Goal: Task Accomplishment & Management: Use online tool/utility

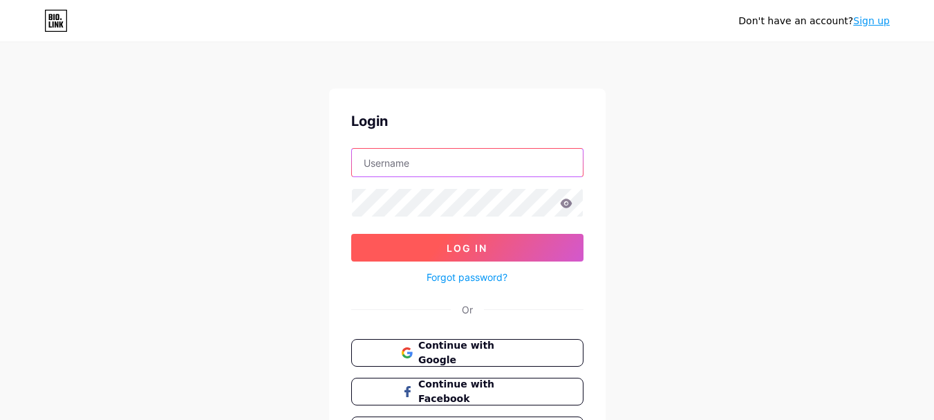
type input "[EMAIL_ADDRESS][DOMAIN_NAME]"
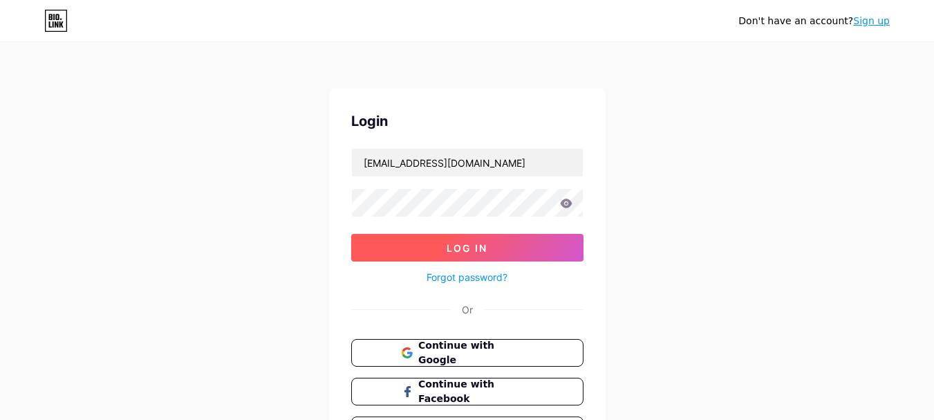
click at [458, 254] on button "Log In" at bounding box center [467, 248] width 232 height 28
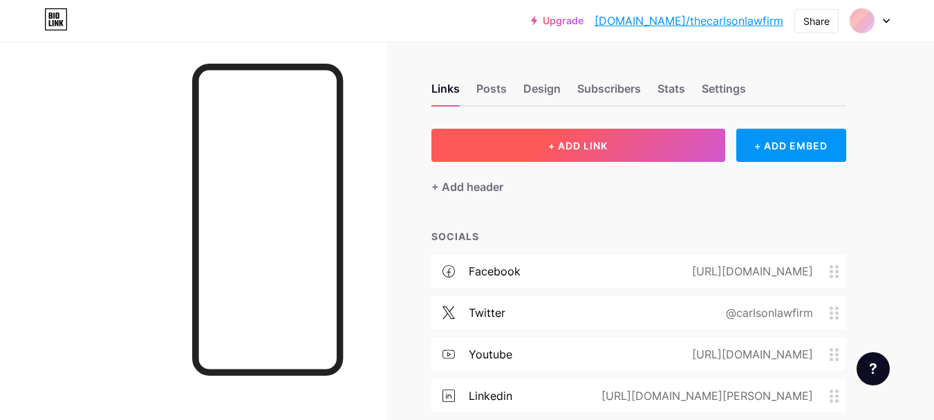
click at [567, 147] on span "+ ADD LINK" at bounding box center [577, 146] width 59 height 12
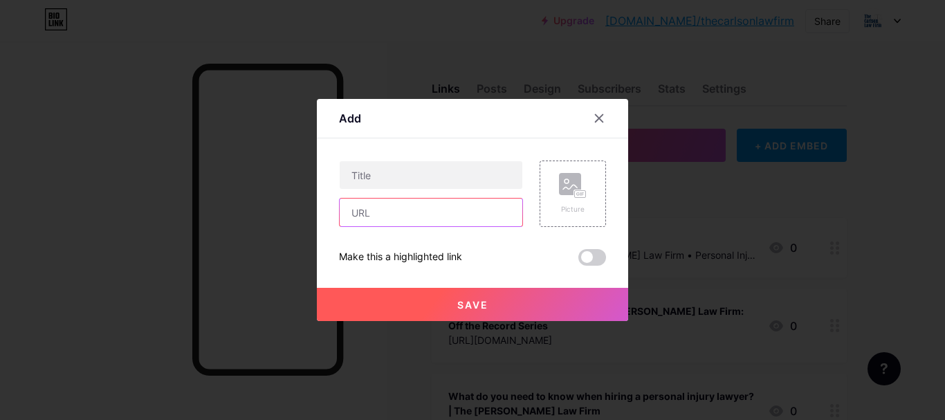
click at [370, 221] on input "text" at bounding box center [431, 212] width 183 height 28
paste input "[URL][DOMAIN_NAME][MEDICAL_DATA]"
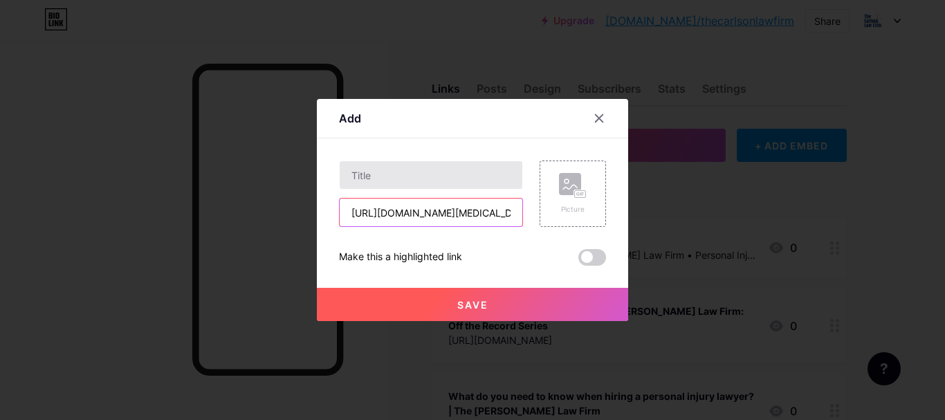
scroll to position [0, 442]
type input "[URL][DOMAIN_NAME][MEDICAL_DATA]"
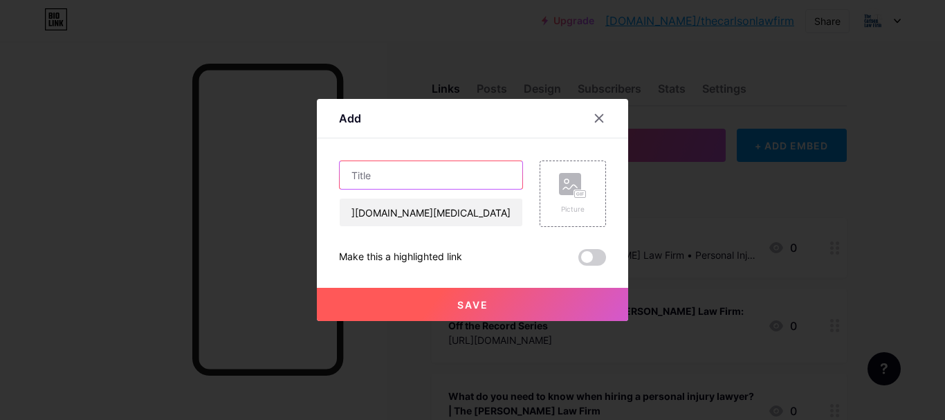
click at [389, 168] on input "text" at bounding box center [431, 175] width 183 height 28
paste input "Is Depo [MEDICAL_DATA] Safe? What Women Should Know Before Taking It"
type input "Is Depo [MEDICAL_DATA] Safe? What Women Should Know Before Taking It"
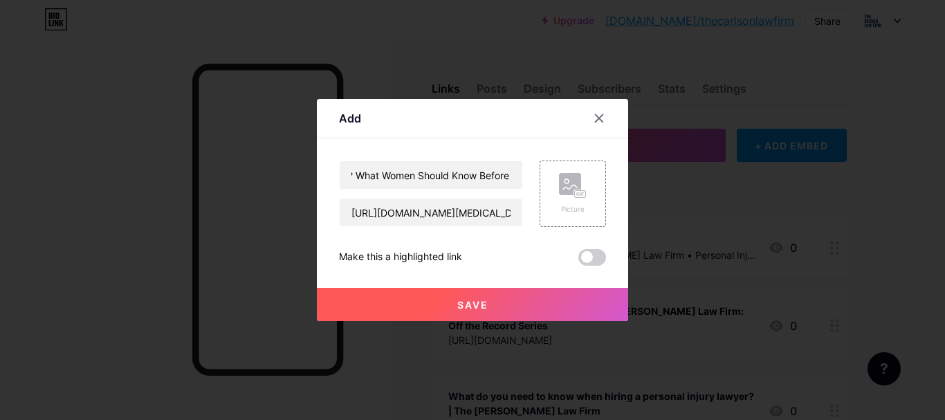
click at [470, 300] on span "Save" at bounding box center [472, 305] width 31 height 12
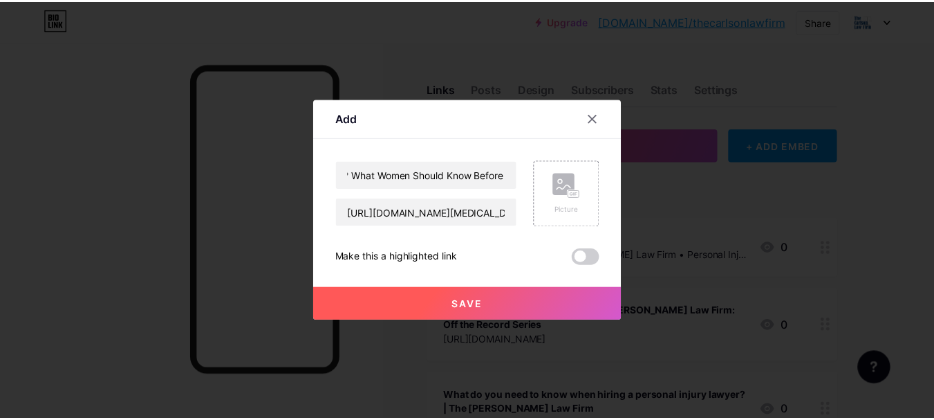
scroll to position [0, 0]
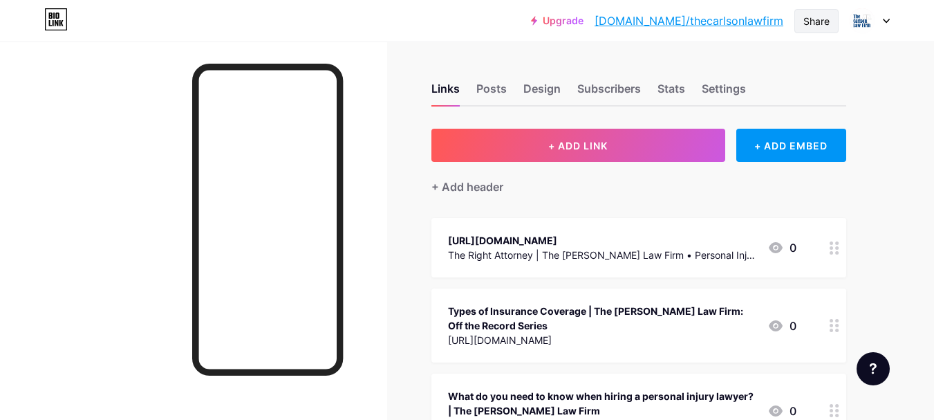
click at [806, 26] on div "Share" at bounding box center [817, 21] width 26 height 15
click at [822, 24] on div "Share" at bounding box center [817, 21] width 26 height 15
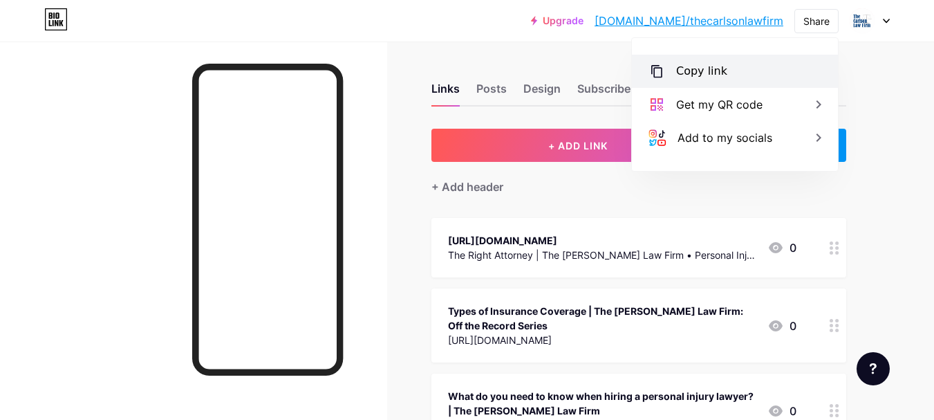
click at [694, 79] on div "Copy link" at bounding box center [701, 71] width 51 height 17
